Goal: Task Accomplishment & Management: Use online tool/utility

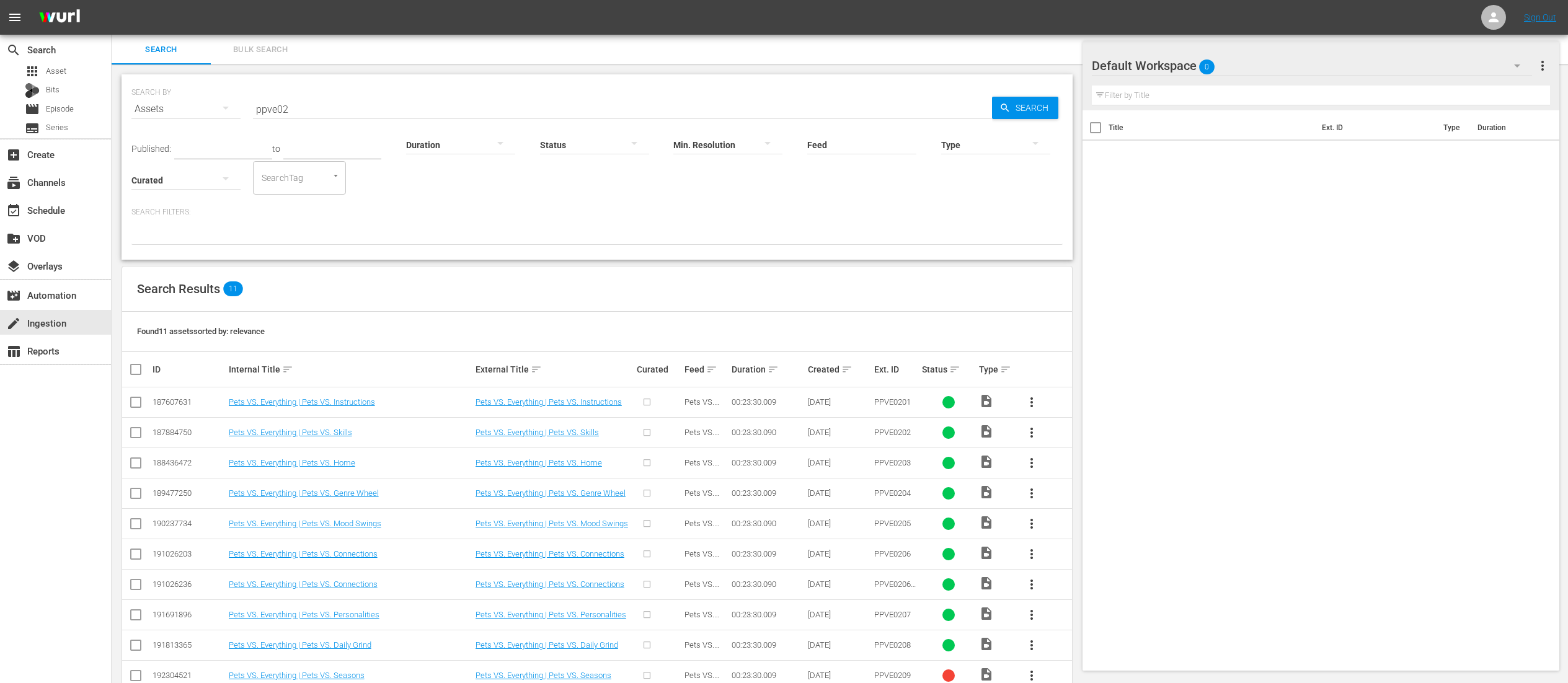
scroll to position [63, 0]
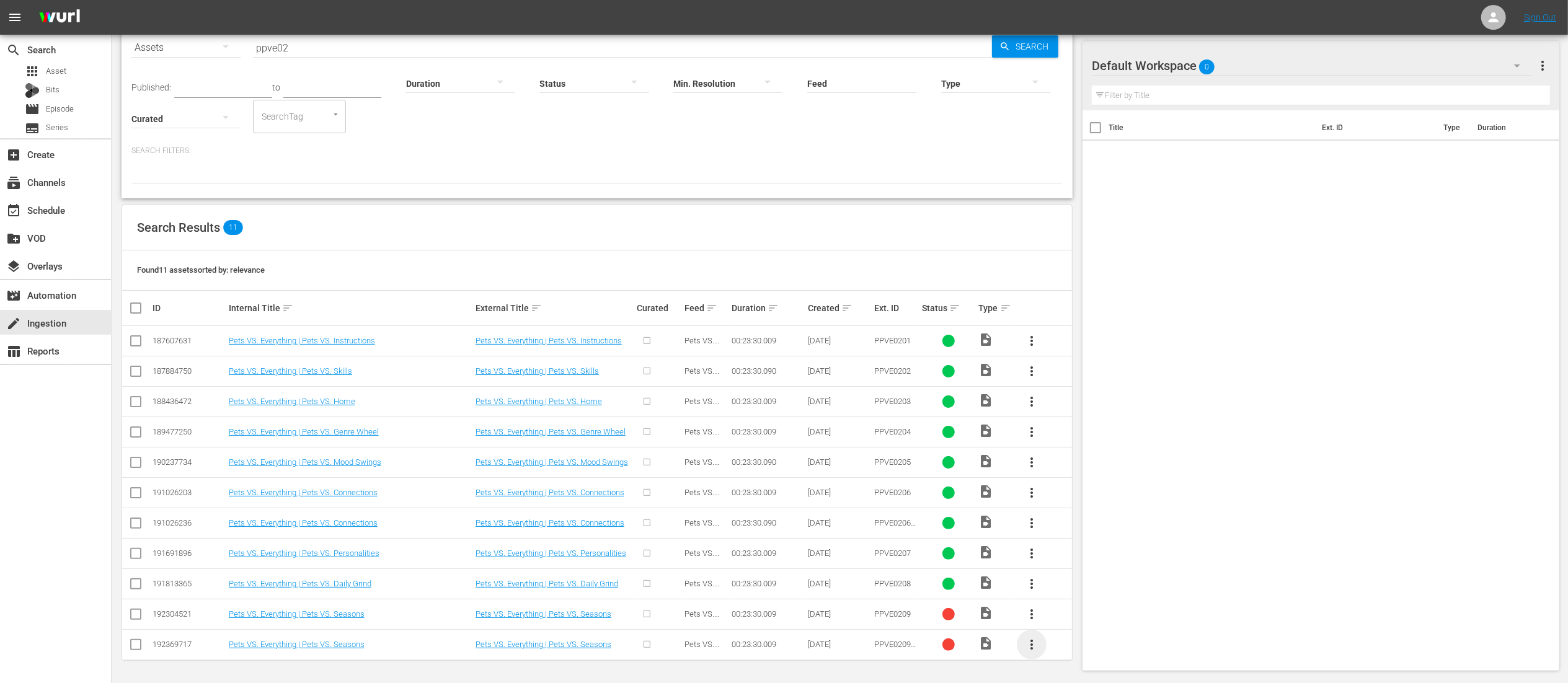
click at [1037, 648] on span "more_vert" at bounding box center [1031, 644] width 15 height 15
click at [43, 316] on div "create Ingestion" at bounding box center [35, 321] width 69 height 11
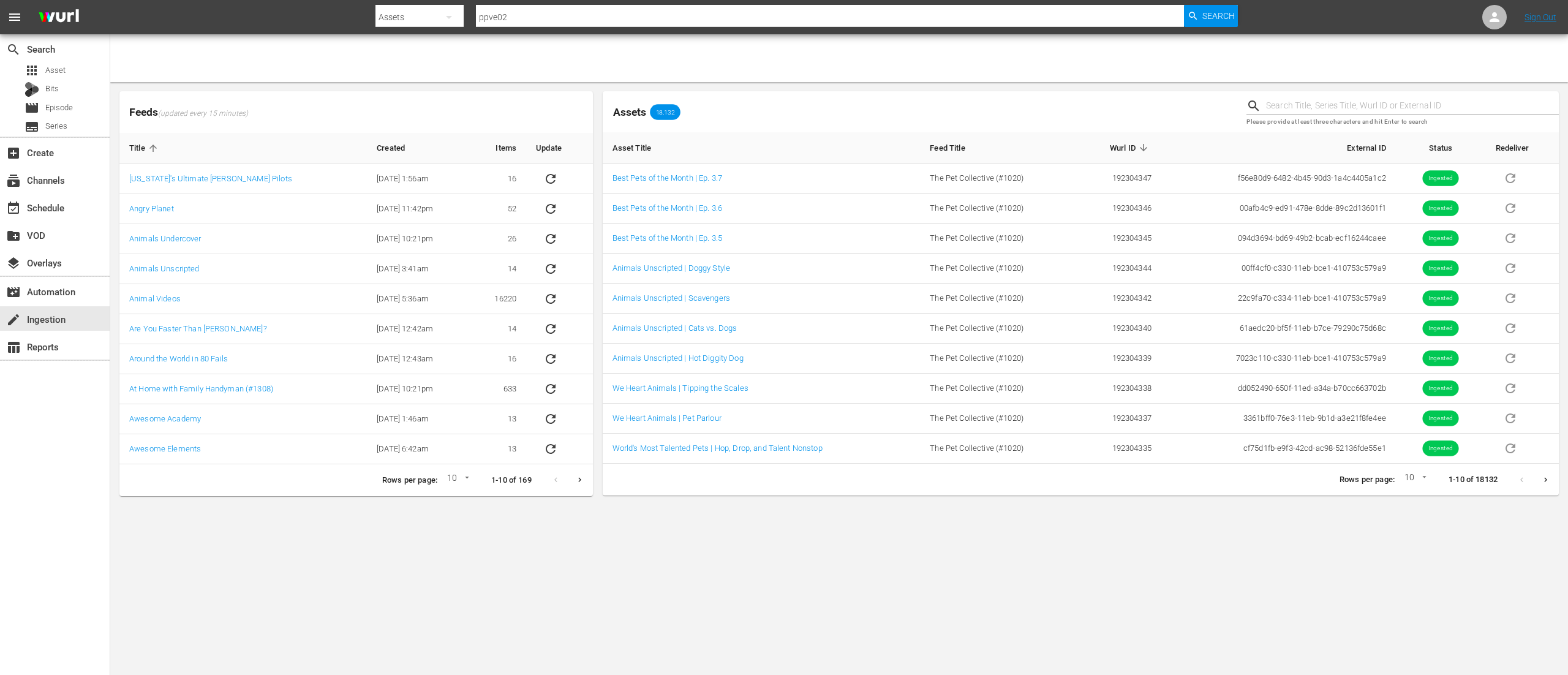
click at [1294, 105] on input "text" at bounding box center [1412, 106] width 293 height 19
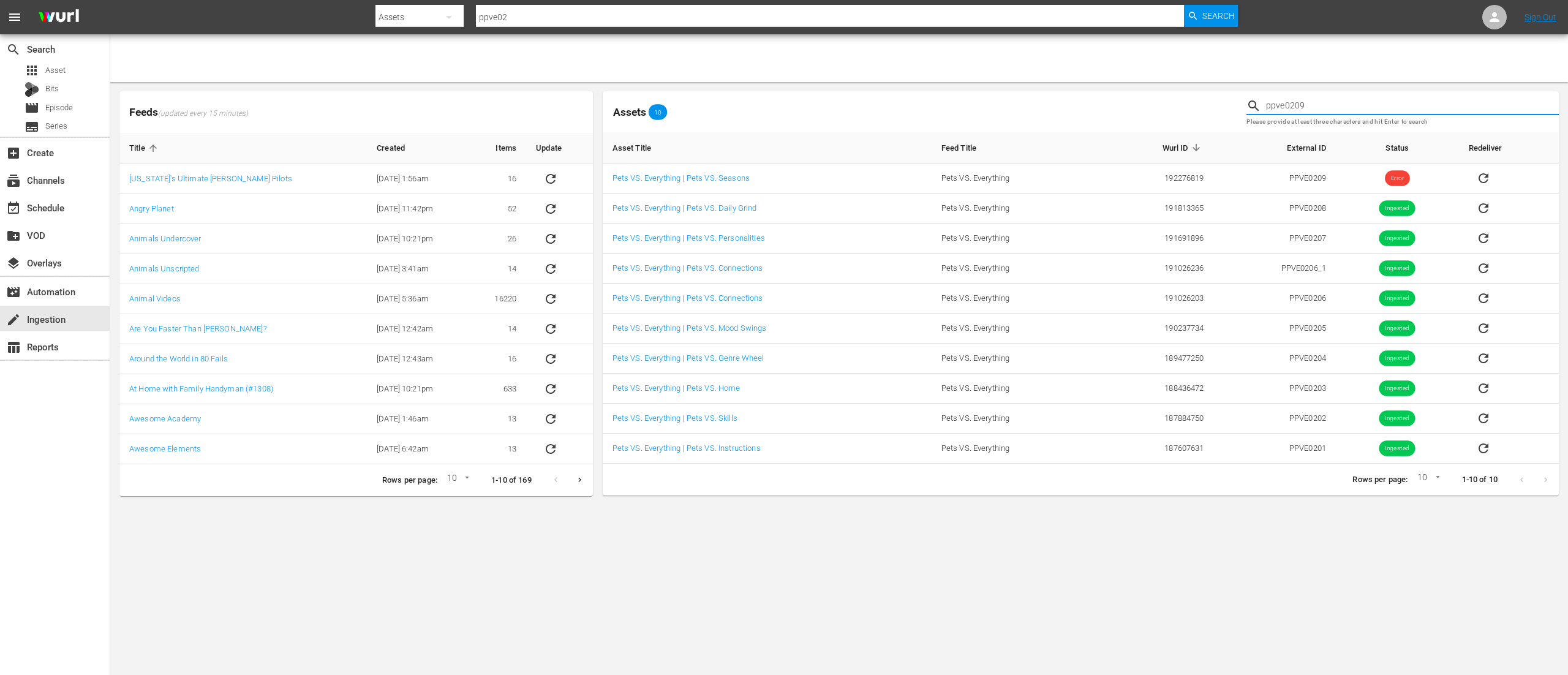
type input "ppve0209"
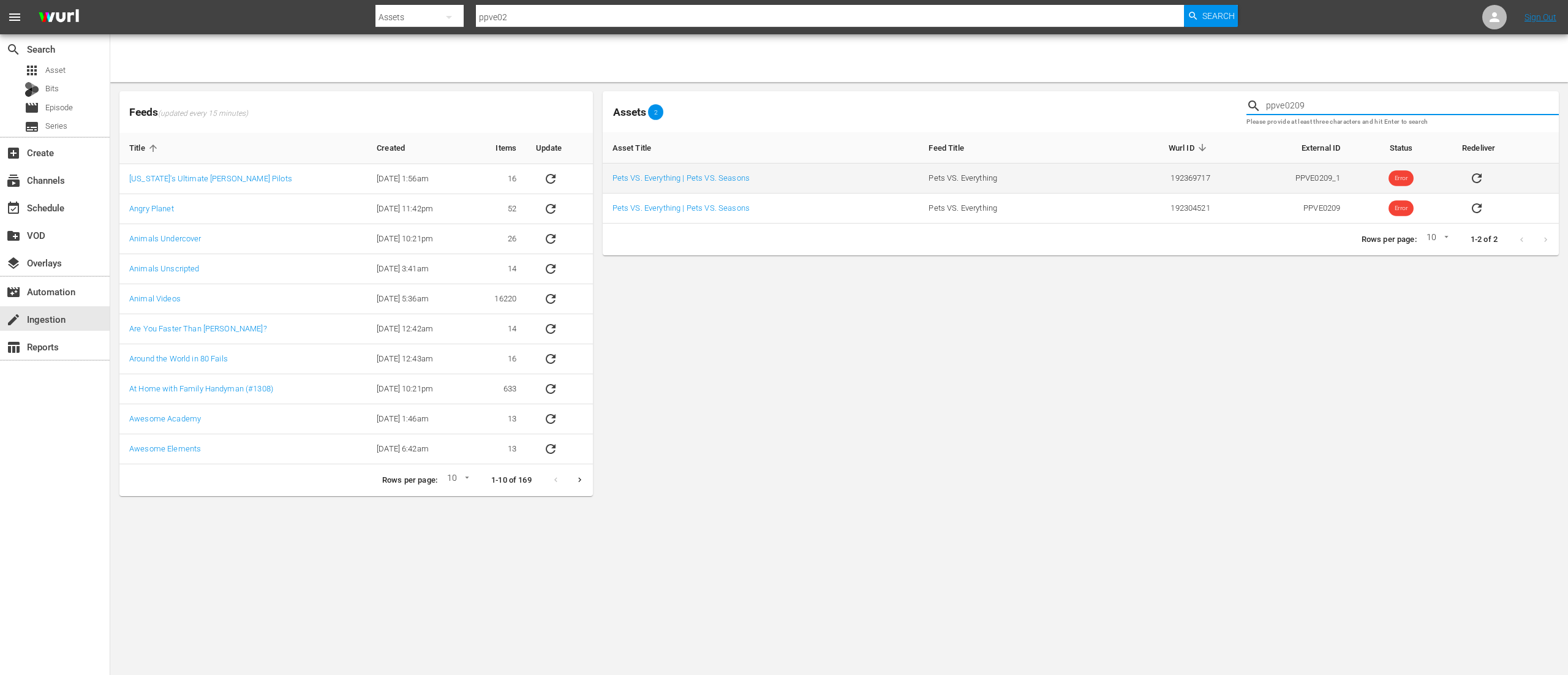
click at [1478, 180] on icon "sticky table" at bounding box center [1476, 178] width 15 height 15
click at [1377, 104] on input "ppve0209" at bounding box center [1412, 106] width 293 height 19
click at [524, 7] on input "ppve02" at bounding box center [829, 17] width 708 height 30
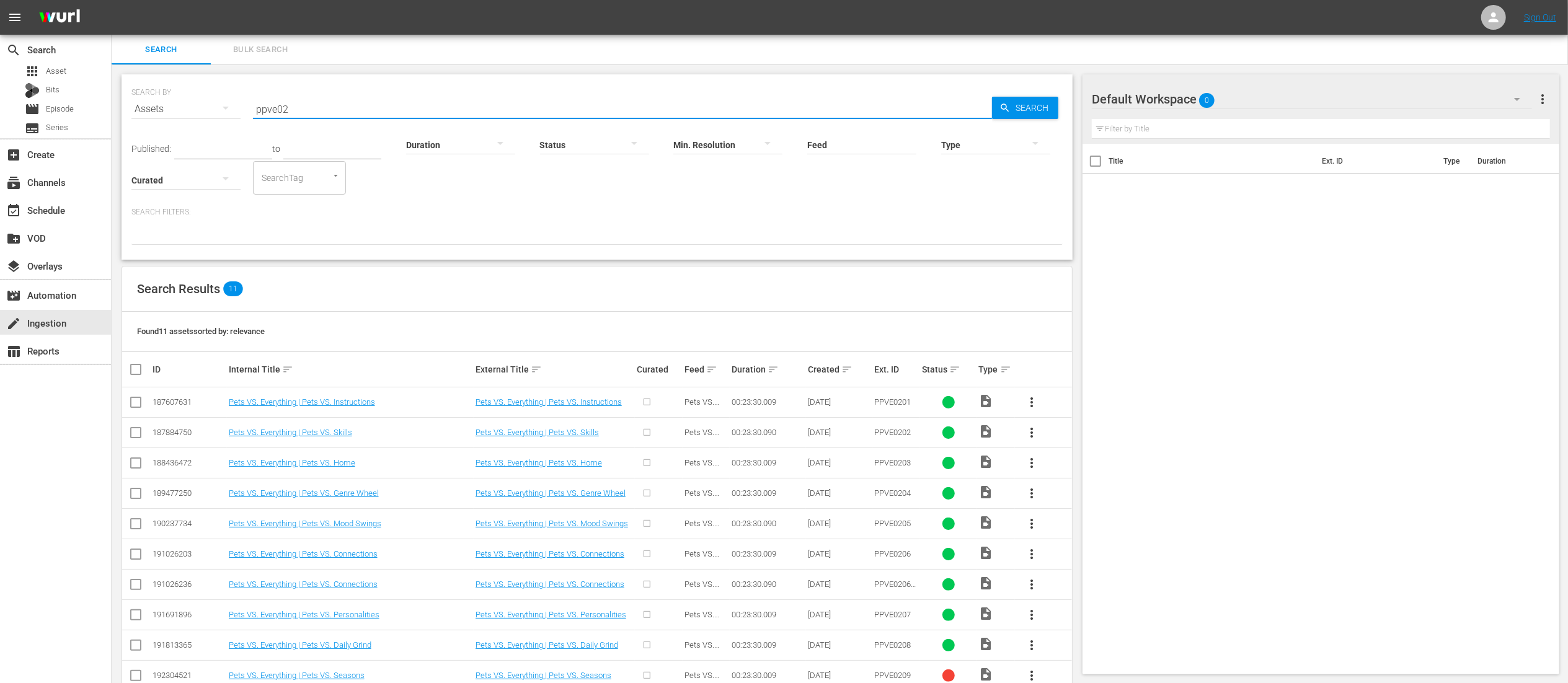
click at [484, 103] on input "ppve02" at bounding box center [622, 110] width 739 height 30
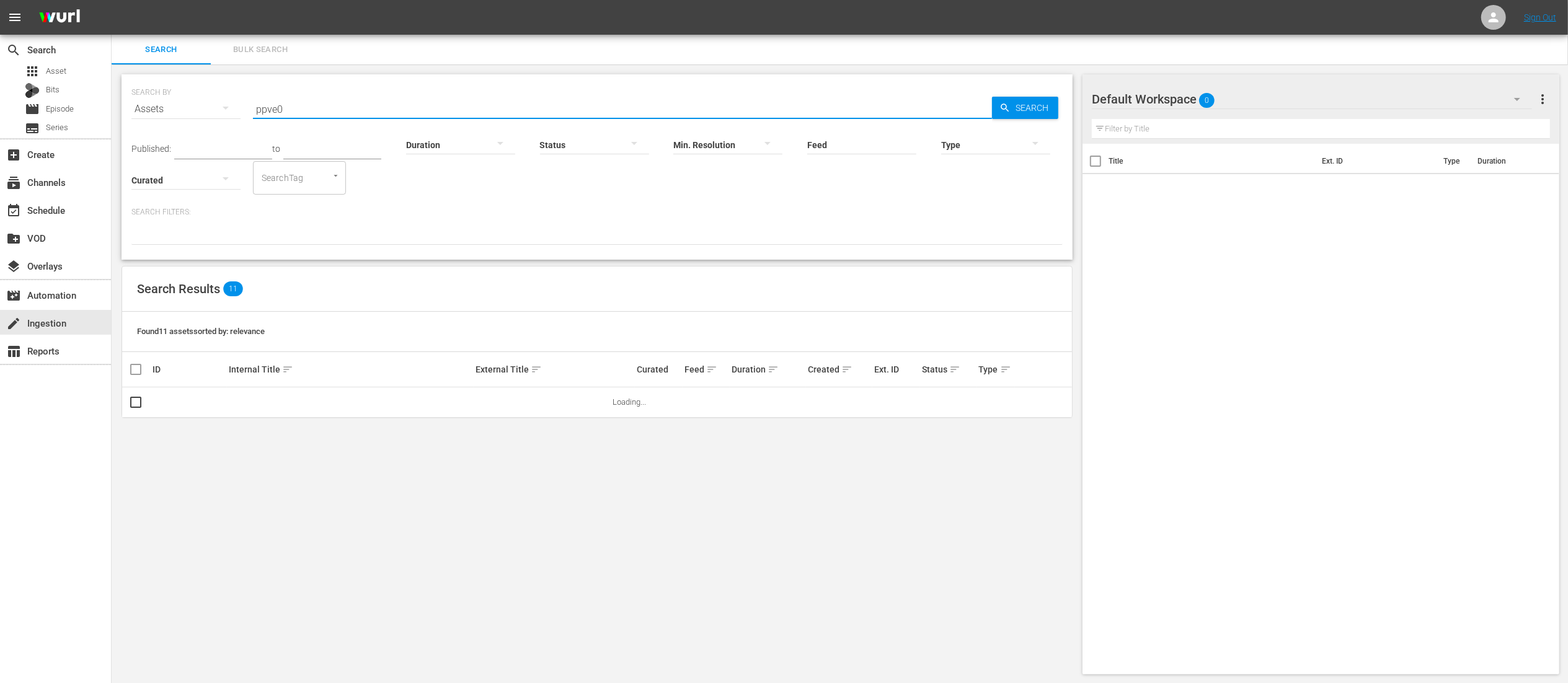
type input "ppve02"
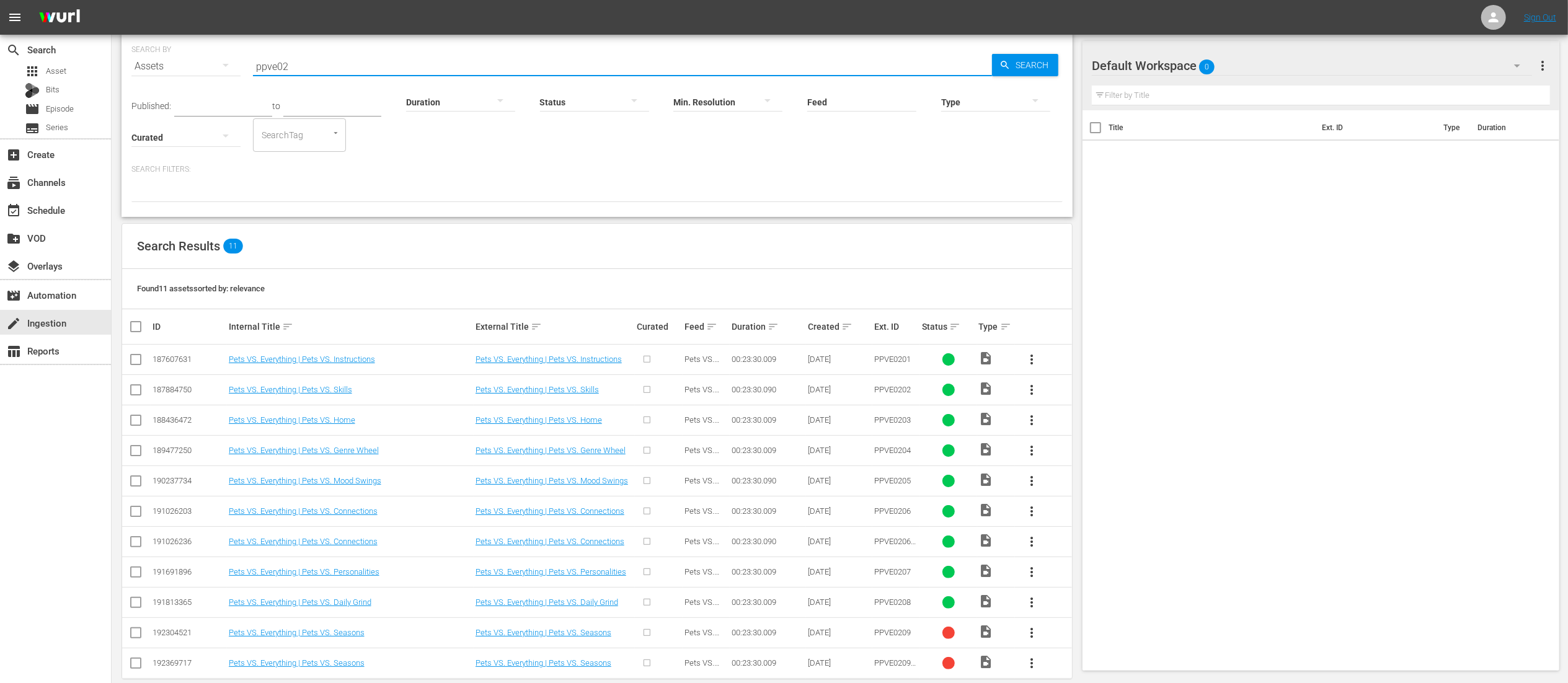
scroll to position [63, 0]
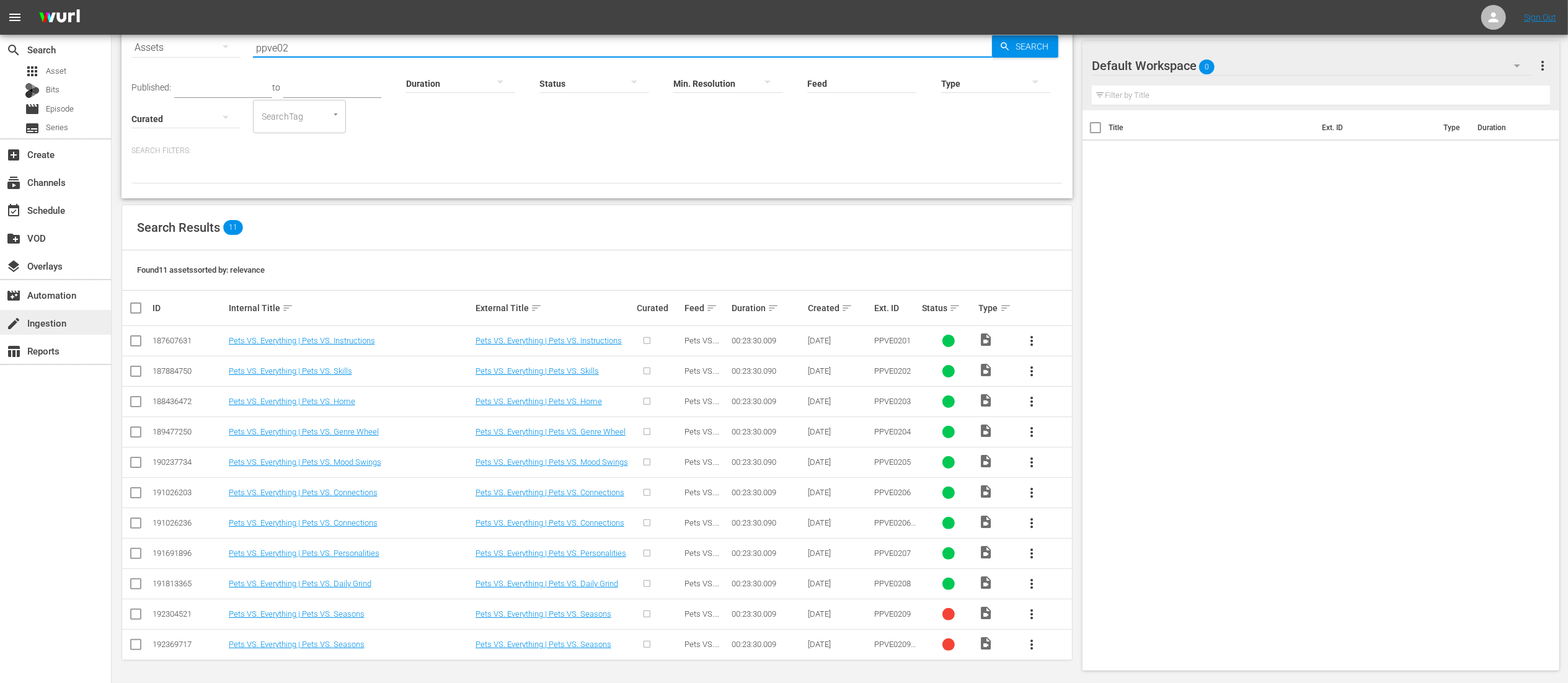
click at [65, 327] on div "create Ingestion" at bounding box center [35, 321] width 69 height 11
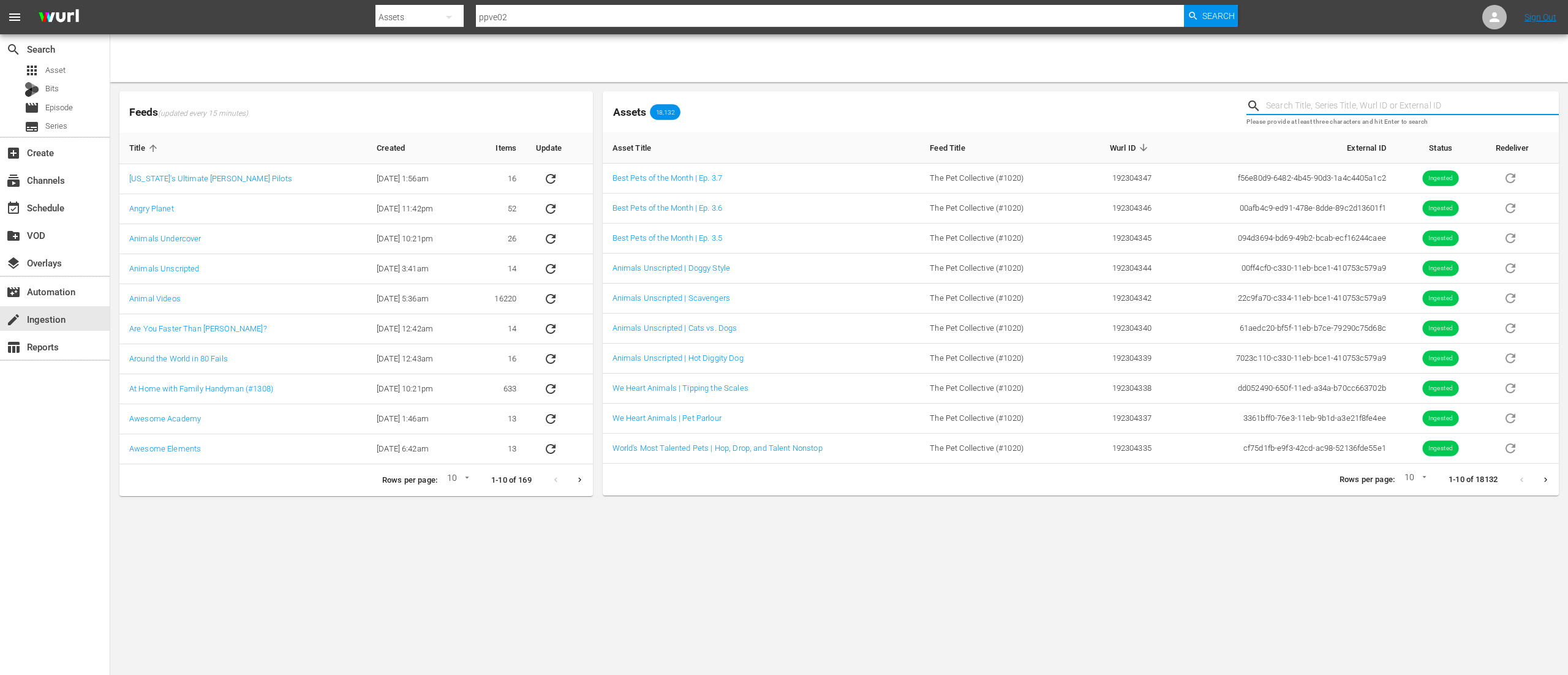
click at [1305, 105] on input "text" at bounding box center [1412, 106] width 293 height 19
type input "ppve02"
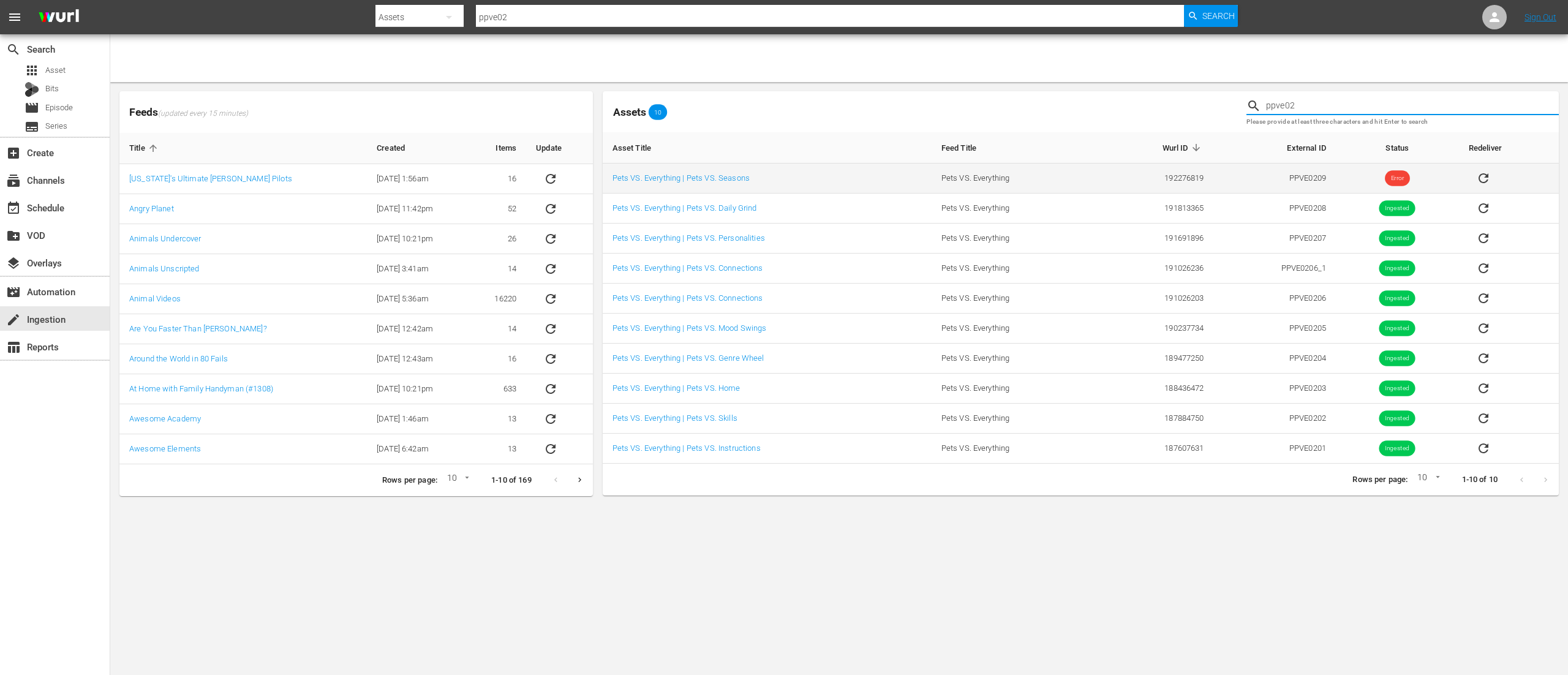
click at [1485, 173] on icon "sticky table" at bounding box center [1483, 178] width 15 height 15
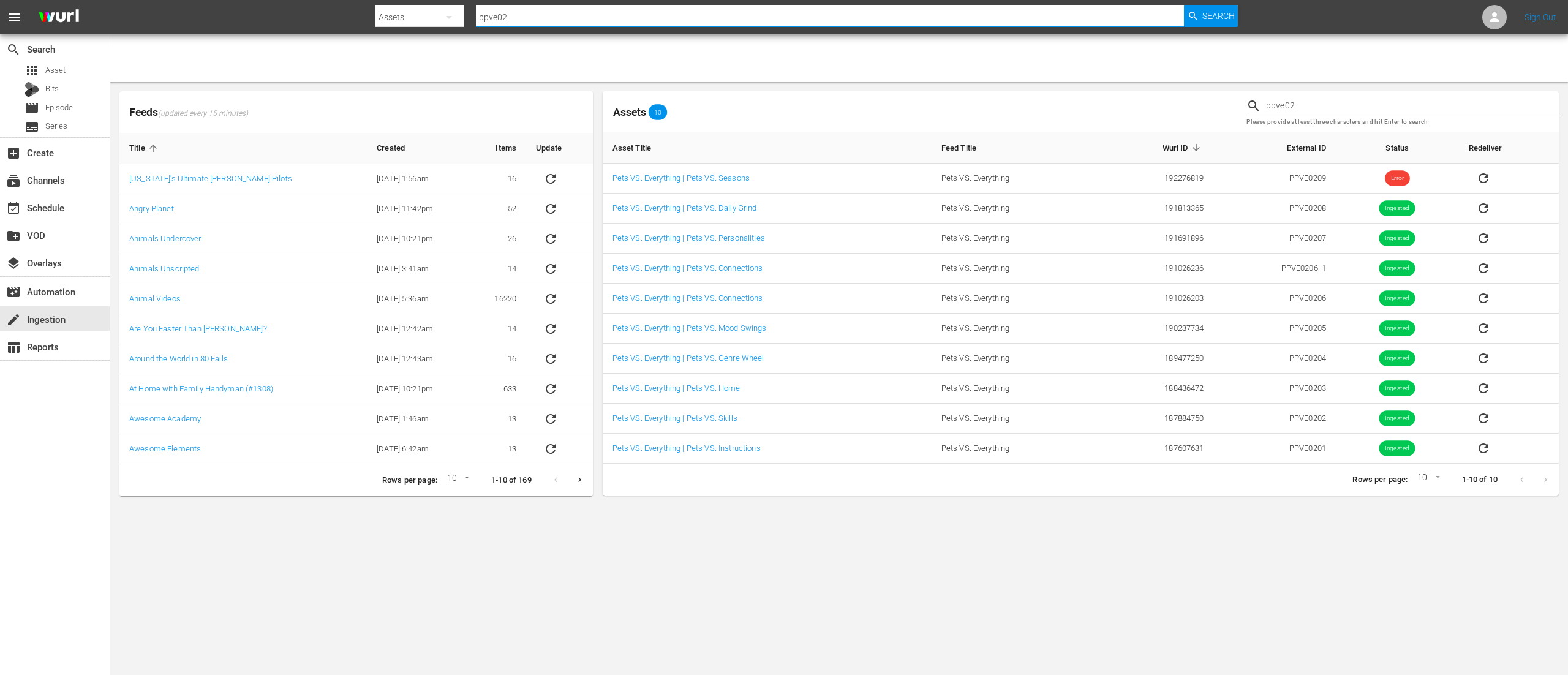
click at [576, 16] on input "ppve02" at bounding box center [829, 17] width 708 height 30
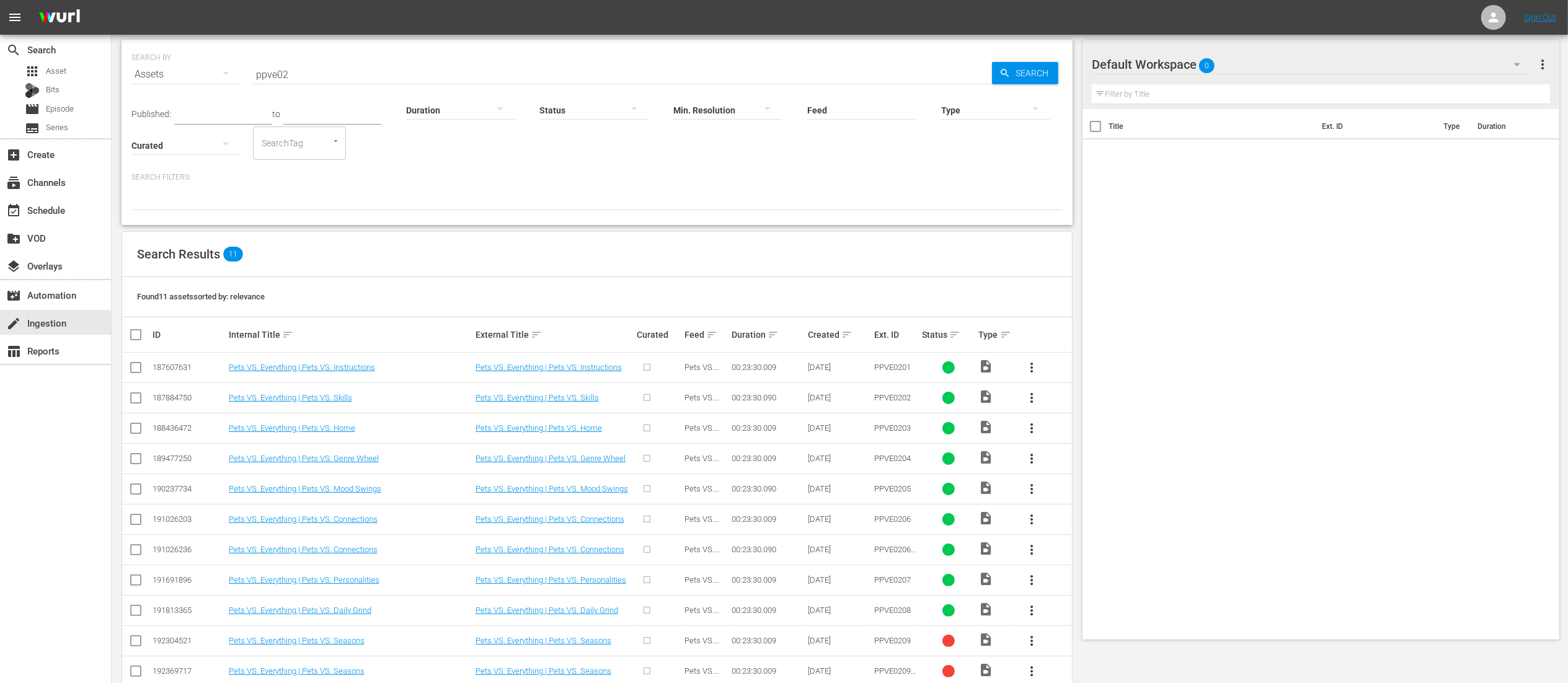
scroll to position [63, 0]
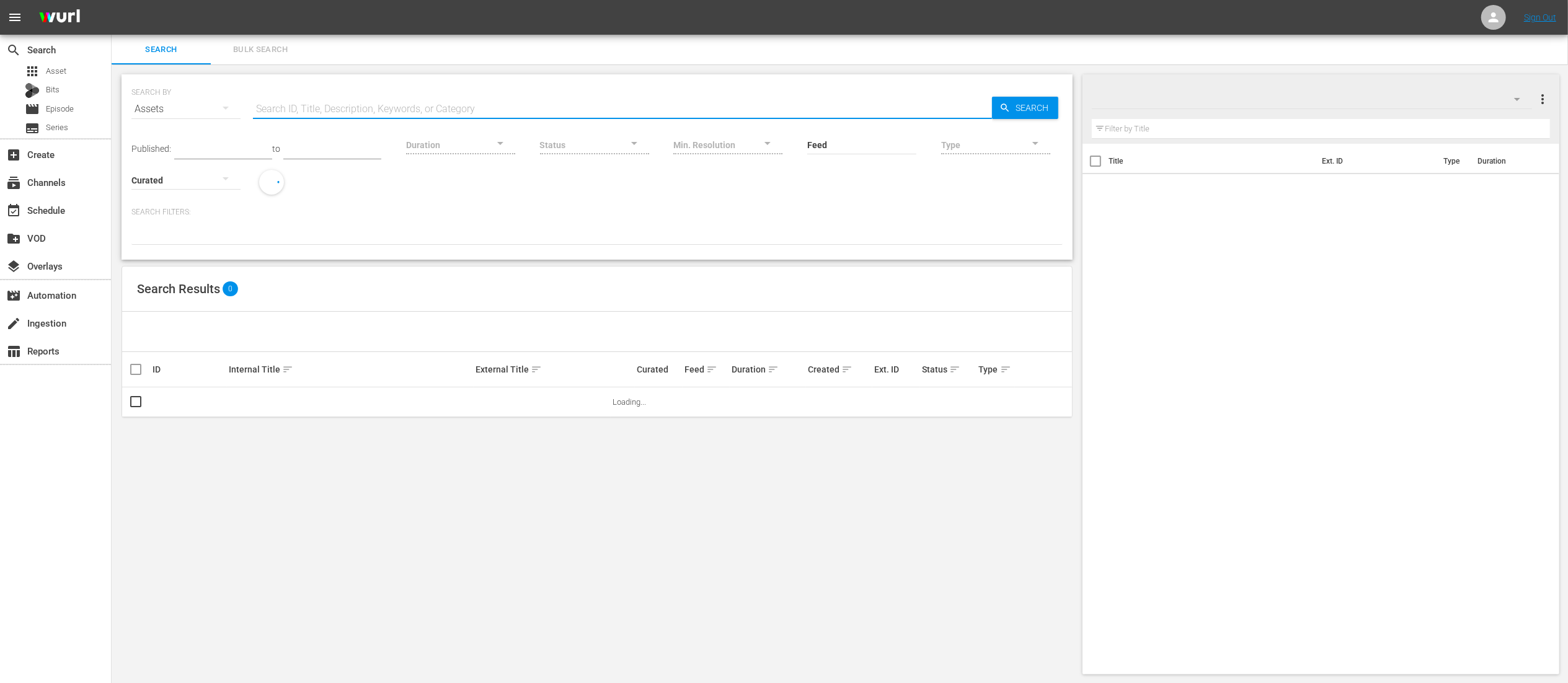
click at [315, 96] on input "text" at bounding box center [622, 110] width 739 height 30
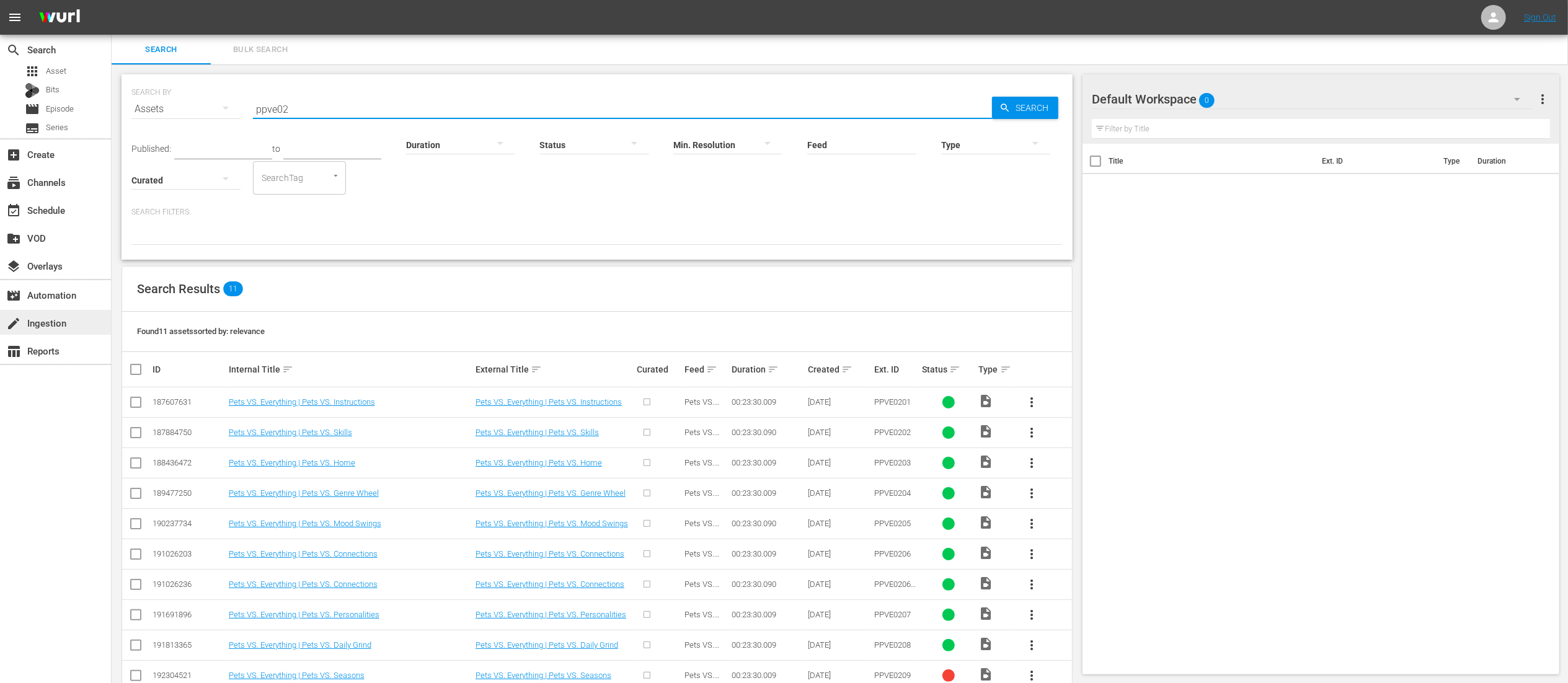
type input "ppve02"
click at [46, 314] on div "create Ingestion" at bounding box center [55, 321] width 111 height 24
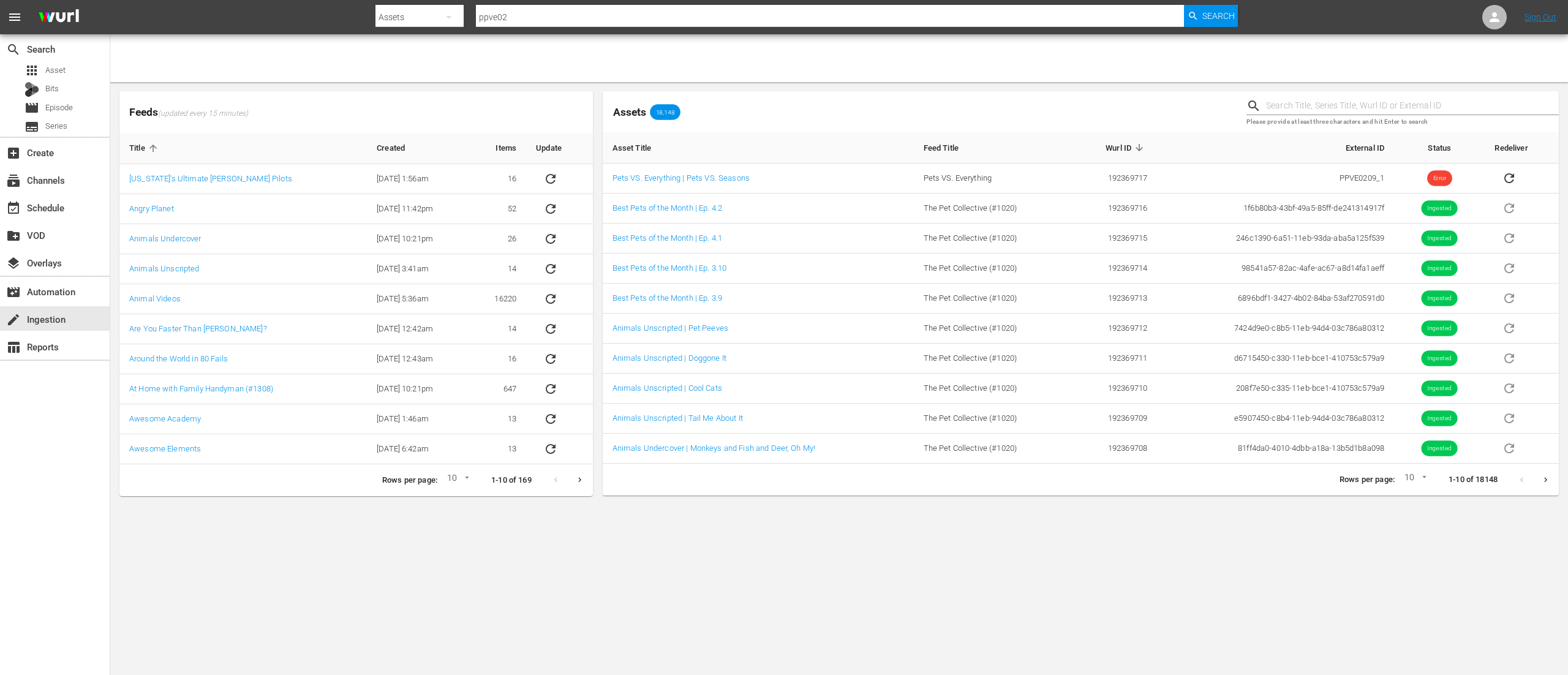
click at [663, 15] on input "ppve02" at bounding box center [829, 17] width 708 height 30
